Goal: Task Accomplishment & Management: Manage account settings

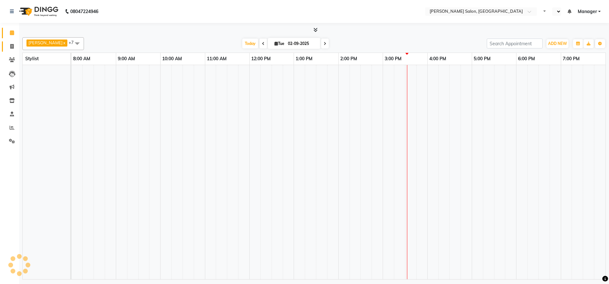
click at [11, 42] on link "Invoice" at bounding box center [9, 46] width 15 height 11
select select "service"
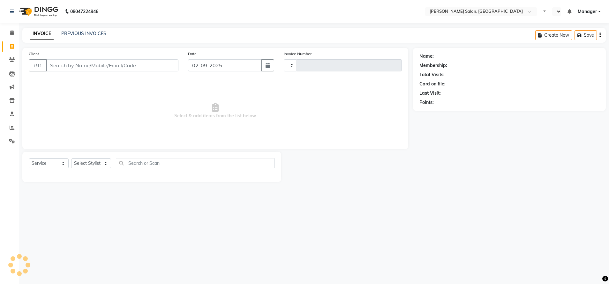
select select "en"
click at [84, 35] on link "PREVIOUS INVOICES" at bounding box center [83, 34] width 45 height 6
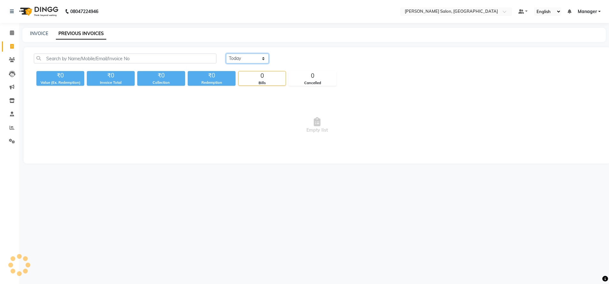
click at [245, 54] on select "[DATE] [DATE] Custom Range" at bounding box center [247, 59] width 43 height 10
select select "range"
click at [226, 54] on select "[DATE] [DATE] Custom Range" at bounding box center [247, 59] width 43 height 10
click at [301, 61] on input "02-09-2025" at bounding box center [299, 58] width 45 height 9
select select "9"
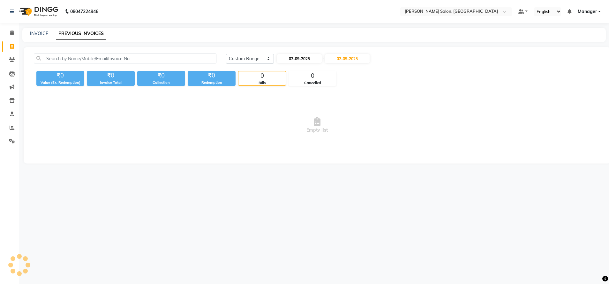
select select "2025"
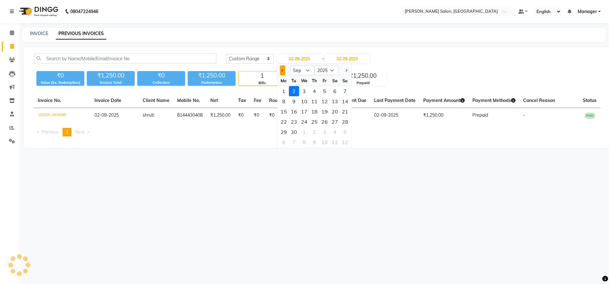
click at [283, 72] on button "Previous month" at bounding box center [282, 70] width 5 height 10
select select "8"
click at [323, 93] on div "1" at bounding box center [324, 91] width 10 height 10
type input "[DATE]"
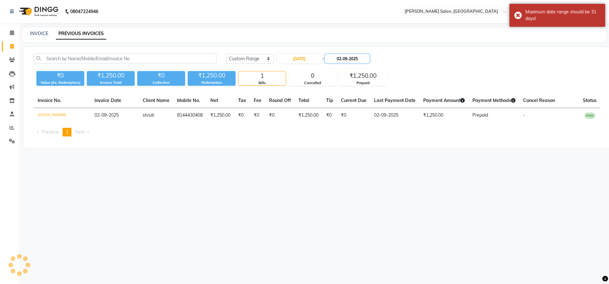
click at [352, 61] on input "02-09-2025" at bounding box center [347, 58] width 45 height 9
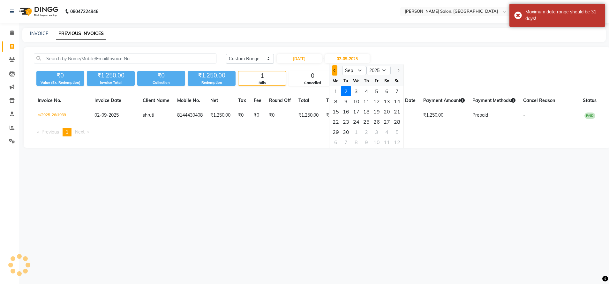
click at [332, 73] on button "Previous month" at bounding box center [334, 70] width 5 height 10
select select "8"
click at [396, 132] on div "31" at bounding box center [397, 132] width 10 height 10
type input "[DATE]"
